Goal: Navigation & Orientation: Understand site structure

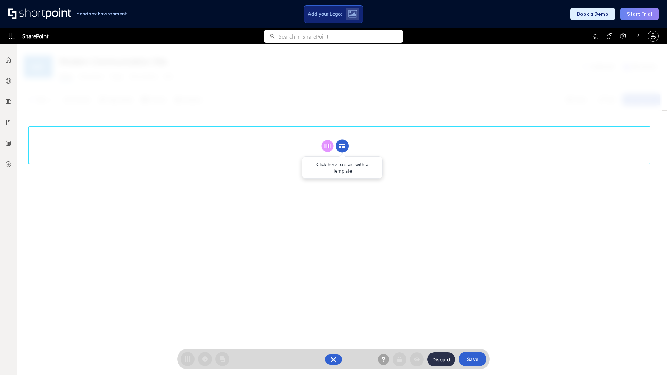
click at [342, 140] on circle at bounding box center [342, 146] width 13 height 13
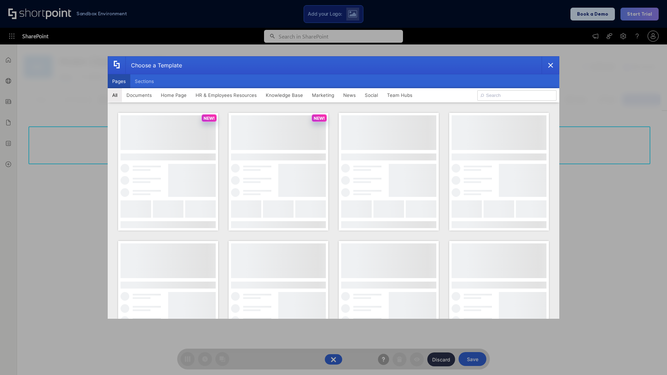
scroll to position [95, 0]
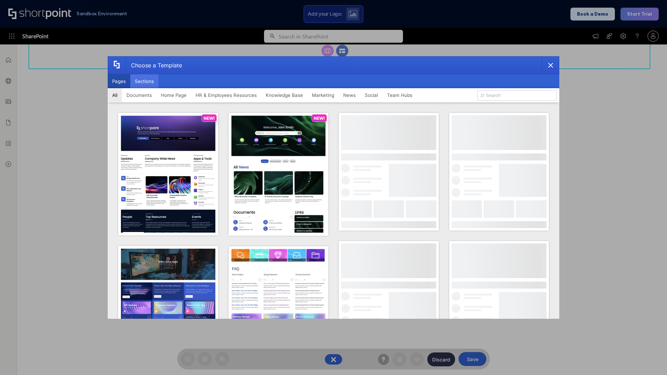
click at [144, 81] on button "Sections" at bounding box center [144, 81] width 28 height 14
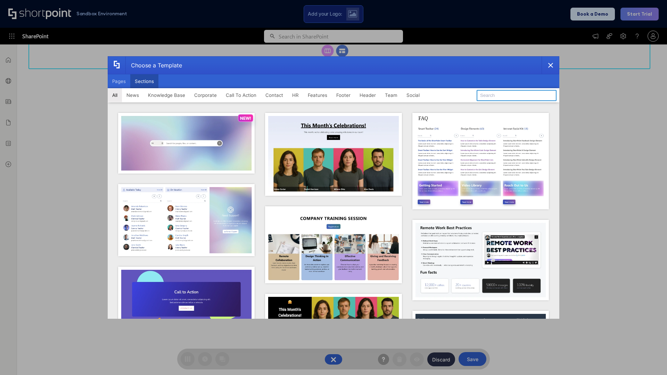
type input "Contact Cta"
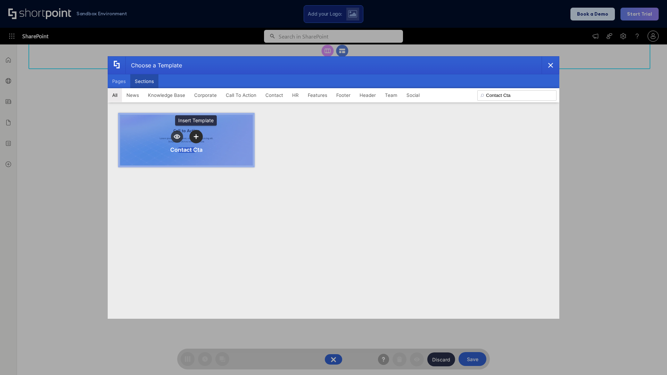
click at [196, 136] on icon "template selector" at bounding box center [195, 136] width 5 height 5
